Goal: Transaction & Acquisition: Purchase product/service

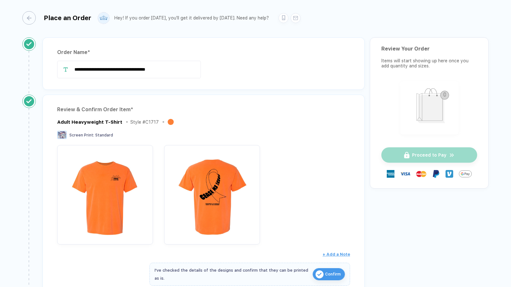
scroll to position [264, 0]
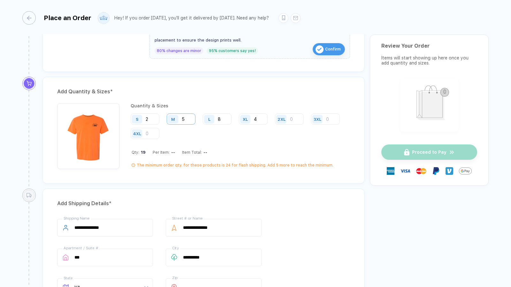
click at [187, 117] on input "5" at bounding box center [181, 118] width 29 height 11
click at [219, 92] on div "Add Quantity & Sizes *" at bounding box center [203, 92] width 293 height 10
click at [225, 118] on input "8" at bounding box center [217, 118] width 29 height 11
type input "9"
click at [234, 99] on div "Add Quantity & Sizes * Quantity & Sizes S 2 M 5 L 9 XL 4 2XL 3XL 4XL Qty: 20 Pe…" at bounding box center [204, 130] width 323 height 107
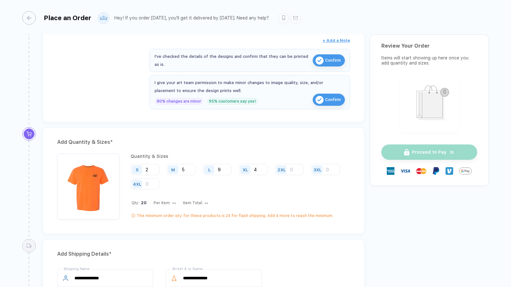
scroll to position [214, 0]
click at [152, 166] on input "2" at bounding box center [145, 168] width 29 height 11
type input "5"
click at [255, 167] on input "4" at bounding box center [253, 168] width 29 height 11
click at [258, 167] on input "4" at bounding box center [253, 168] width 29 height 11
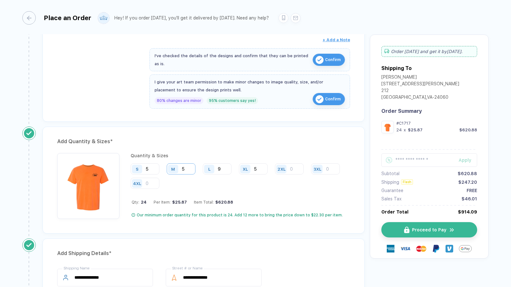
type input "5"
click at [187, 165] on input "5" at bounding box center [181, 168] width 29 height 11
type input "10"
click at [224, 166] on input "9" at bounding box center [217, 168] width 29 height 11
click at [238, 149] on div "Add Quantity & Sizes * Quantity & Sizes S 5 M 10 L 10 XL 5 2XL 3XL 4XL Qty: 30 …" at bounding box center [204, 180] width 323 height 107
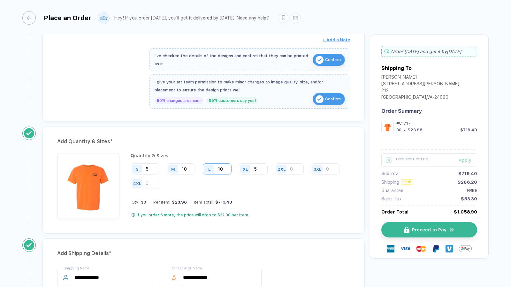
click at [225, 167] on input "10" at bounding box center [217, 168] width 29 height 11
type input "15"
click at [432, 232] on span "Proceed to Pay" at bounding box center [433, 229] width 35 height 5
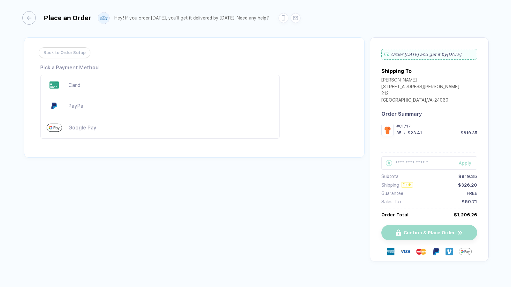
click at [74, 88] on div "Card" at bounding box center [160, 85] width 240 height 20
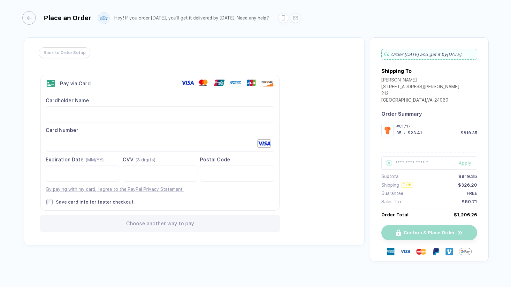
click at [310, 139] on div "Back to Order Setup Visa MasterCard Union Pay American Express JCB Discover Din…" at bounding box center [194, 141] width 341 height 208
click at [292, 169] on div "Back to Order Setup Visa MasterCard Union Pay American Express JCB Discover Din…" at bounding box center [194, 141] width 341 height 208
click at [354, 260] on div "Back to Order Setup Visa MasterCard Union Pay American Express JCB Discover Din…" at bounding box center [255, 154] width 467 height 234
click at [417, 233] on span "Confirm & Place Order" at bounding box center [433, 232] width 51 height 5
